Goal: Communication & Community: Answer question/provide support

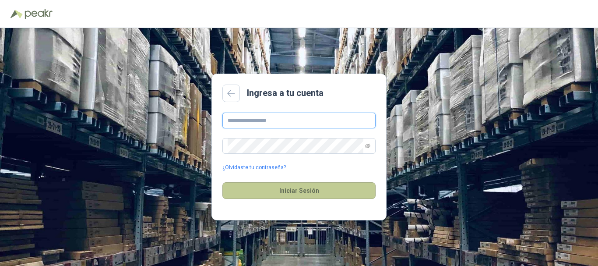
type input "**********"
click at [274, 185] on button "Iniciar Sesión" at bounding box center [298, 190] width 153 height 17
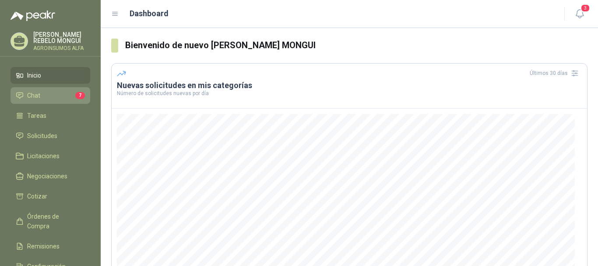
click at [34, 93] on span "Chat" at bounding box center [33, 96] width 13 height 10
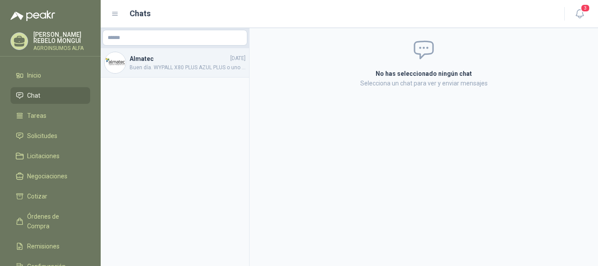
click at [144, 68] on span "Buen día. WYPALL X80 PLUS AZUL PLUS o uno similar, que sean económicos" at bounding box center [188, 67] width 116 height 8
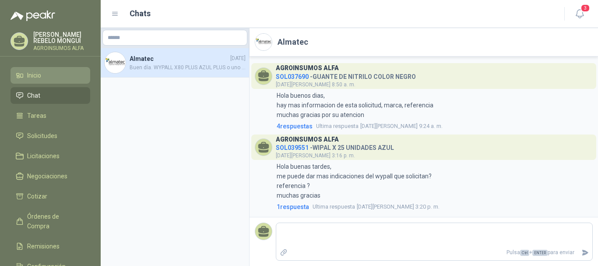
click at [32, 74] on span "Inicio" at bounding box center [34, 75] width 14 height 10
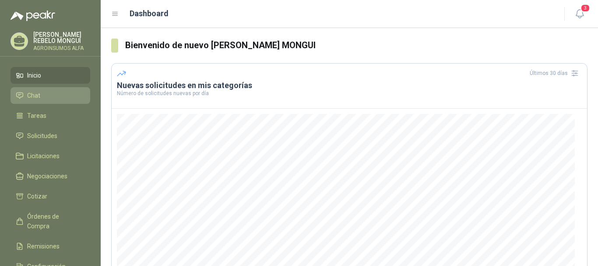
click at [32, 97] on span "Chat" at bounding box center [33, 96] width 13 height 10
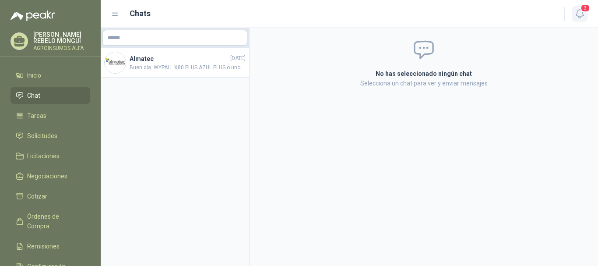
click at [580, 13] on icon "button" at bounding box center [579, 13] width 11 height 11
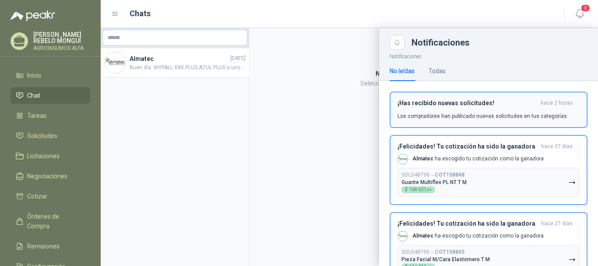
click at [439, 111] on div "¡Has recibido nuevas solicitudes! hace 2 horas Los compradores han publicado nu…" at bounding box center [488, 109] width 182 height 21
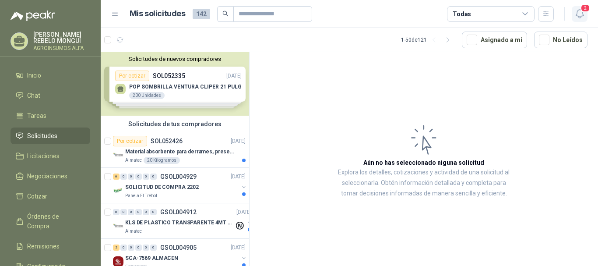
click at [577, 14] on icon "button" at bounding box center [579, 13] width 11 height 11
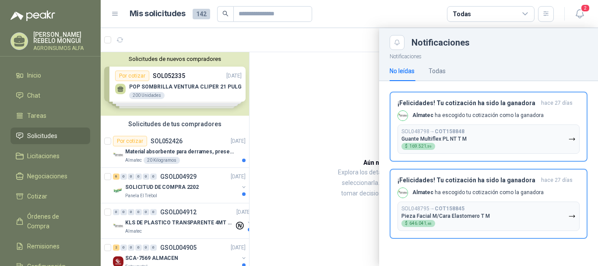
click at [290, 45] on div at bounding box center [349, 147] width 497 height 238
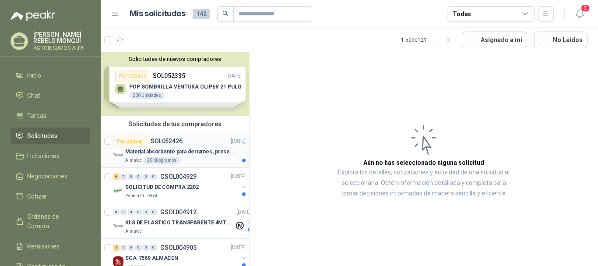
click at [173, 139] on p "SOL052426" at bounding box center [167, 141] width 32 height 6
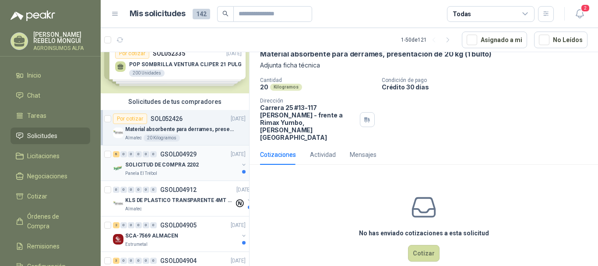
scroll to position [44, 0]
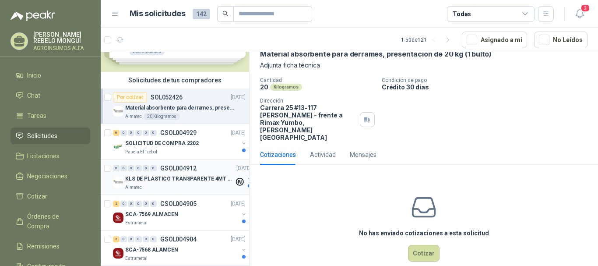
click at [181, 181] on p "KLS DE PLASTICO TRANSPARENTE 4MT CAL 4 Y CINTA TRA" at bounding box center [179, 179] width 109 height 8
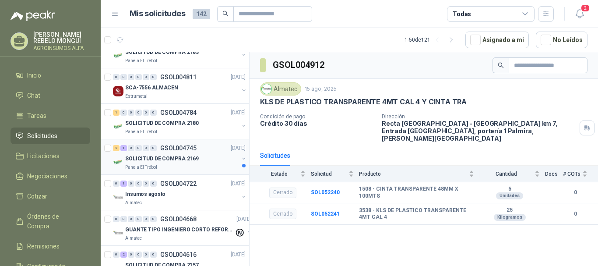
scroll to position [394, 0]
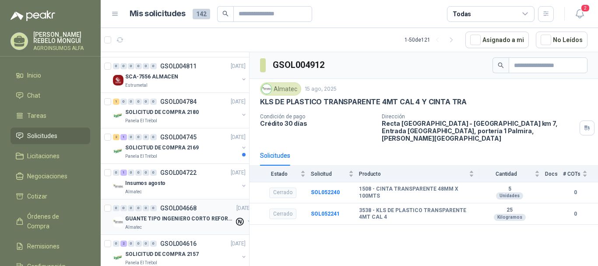
click at [161, 218] on p "GUANTE TIPO INGENIERO CORTO REFORZADO" at bounding box center [179, 218] width 109 height 8
